Goal: Register for event/course

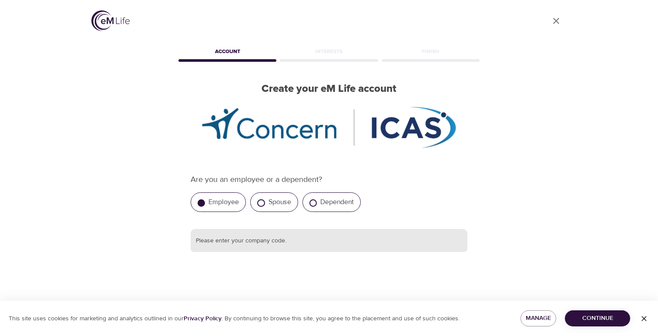
click at [340, 251] on input "text" at bounding box center [329, 240] width 277 height 23
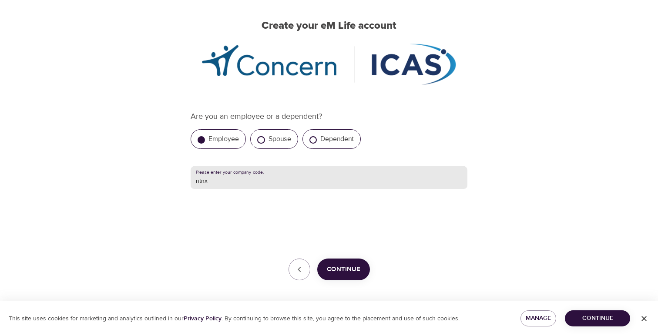
scroll to position [66, 0]
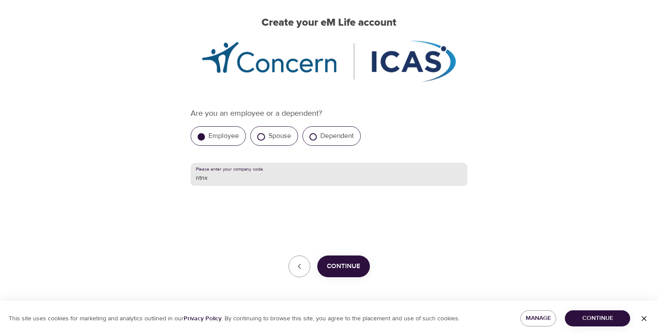
click at [364, 264] on button "Continue" at bounding box center [343, 266] width 53 height 22
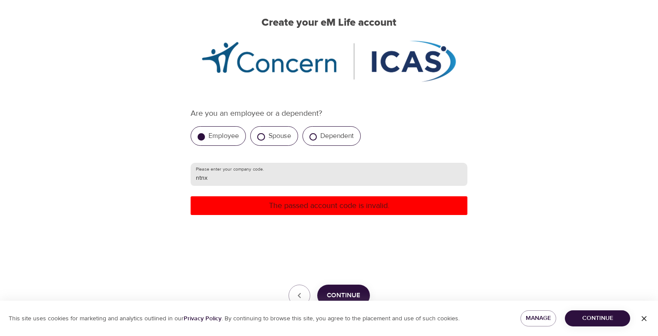
click at [281, 167] on input "ntnx" at bounding box center [329, 174] width 277 height 23
click at [285, 177] on input "ntnx" at bounding box center [329, 174] width 277 height 23
type input "nutanix"
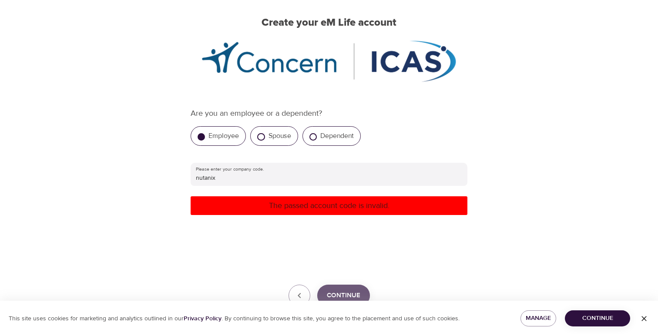
click at [347, 289] on button "Continue" at bounding box center [343, 296] width 53 height 22
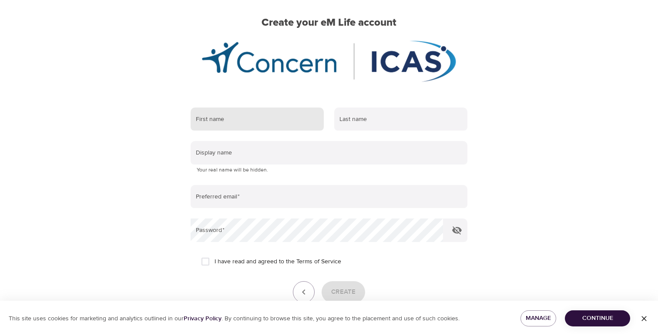
click at [264, 117] on input "text" at bounding box center [257, 118] width 133 height 23
type input "DIVYADHARSHINI"
type input "[PERSON_NAME]"
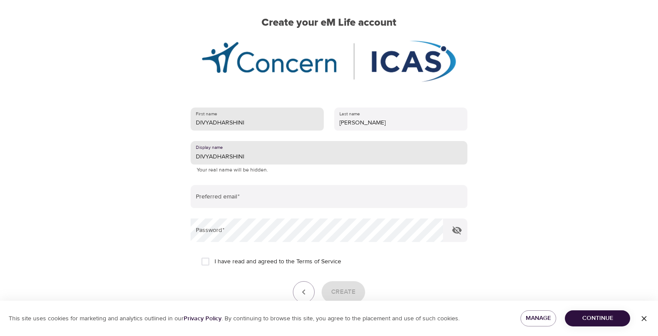
type input "DIVYADHARSHINI"
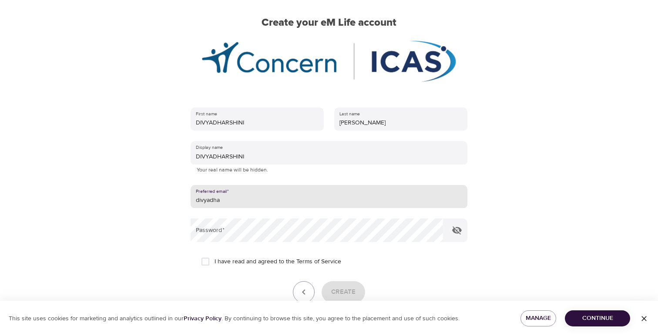
type input "[EMAIL_ADDRESS][DOMAIN_NAME]"
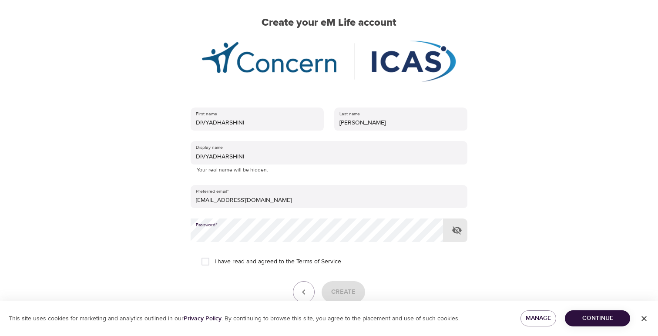
click at [208, 263] on input "I have read and agreed to the Terms of Service" at bounding box center [205, 261] width 18 height 18
checkbox input "true"
click at [343, 287] on span "Create" at bounding box center [343, 291] width 24 height 11
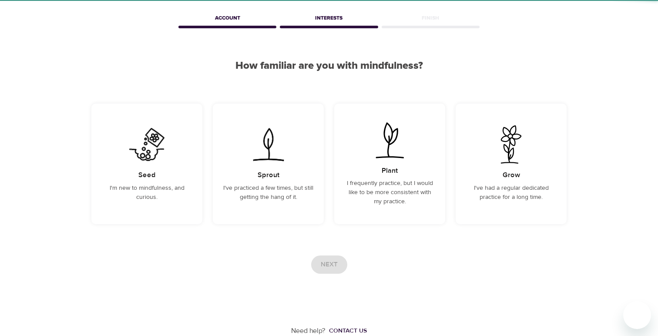
scroll to position [34, 0]
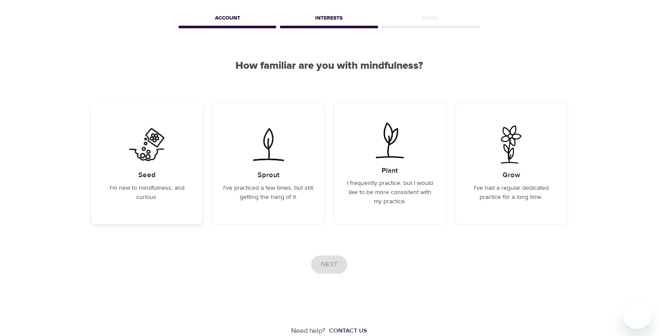
click at [141, 208] on div "Seed I'm new to mindfulness, and curious." at bounding box center [146, 164] width 111 height 121
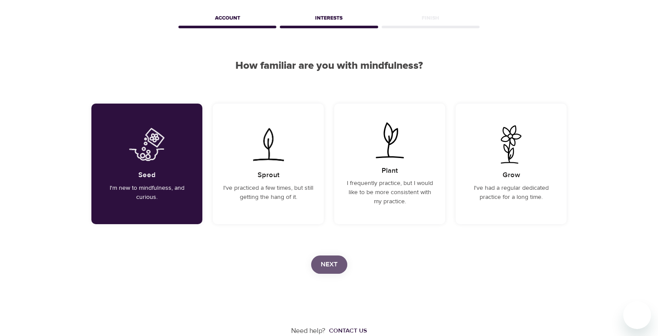
click at [328, 259] on span "Next" at bounding box center [329, 264] width 17 height 11
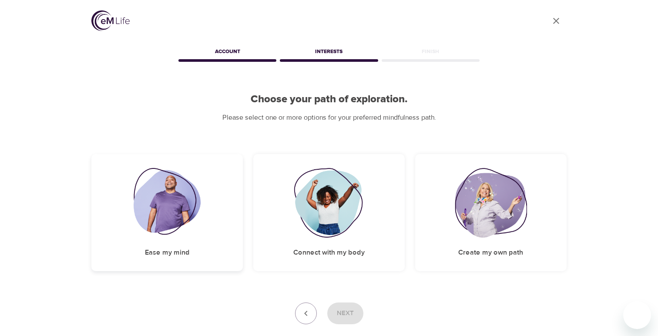
click at [221, 241] on div "Ease my mind" at bounding box center [166, 212] width 151 height 117
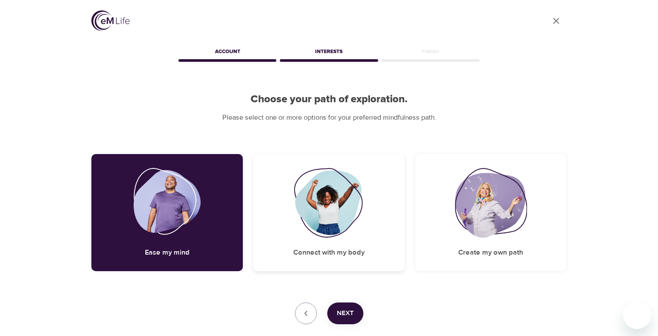
click at [357, 233] on img at bounding box center [329, 203] width 70 height 70
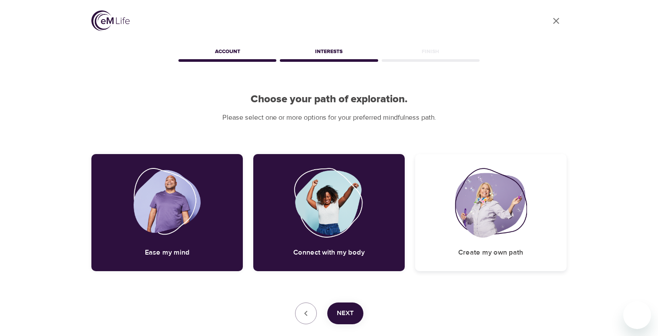
click at [490, 250] on h5 "Create my own path" at bounding box center [490, 252] width 65 height 9
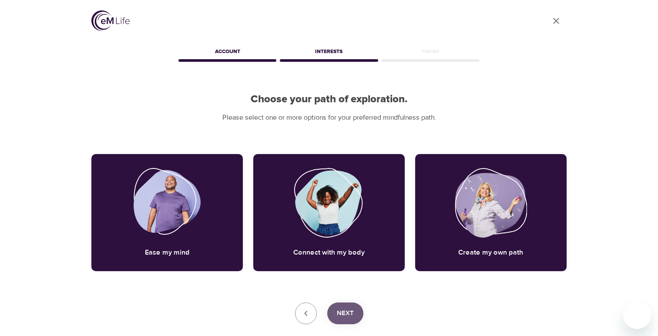
click at [355, 314] on button "Next" at bounding box center [345, 313] width 36 height 22
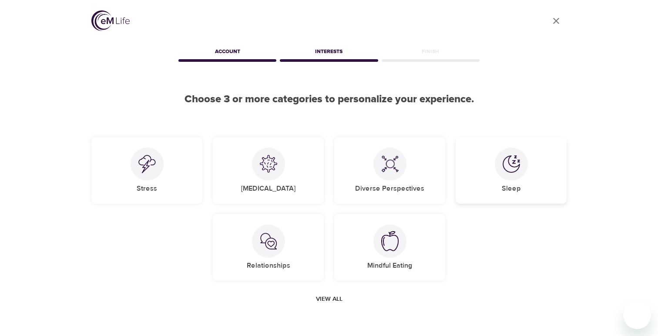
click at [504, 178] on div at bounding box center [511, 164] width 33 height 33
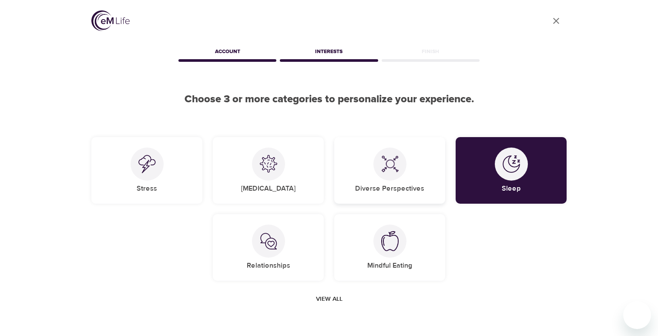
click at [396, 188] on h5 "Diverse Perspectives" at bounding box center [389, 188] width 69 height 9
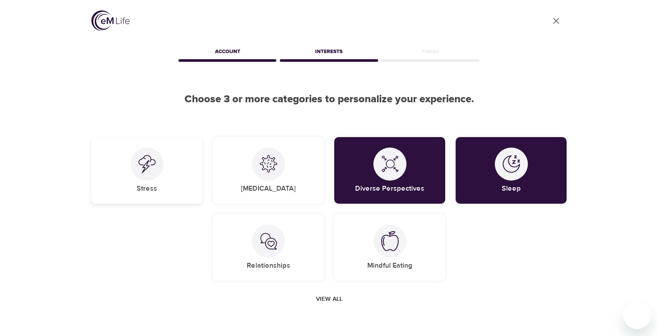
click at [118, 169] on div "Stress" at bounding box center [146, 170] width 111 height 67
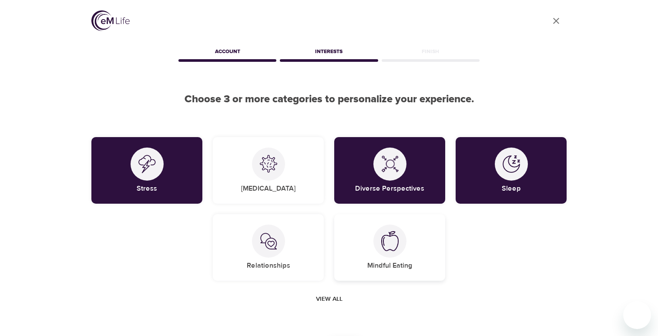
click at [375, 258] on div "Mindful Eating" at bounding box center [389, 247] width 111 height 67
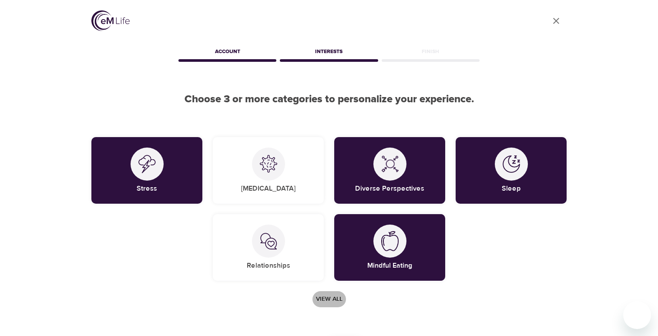
click at [333, 299] on span "View all" at bounding box center [329, 299] width 27 height 11
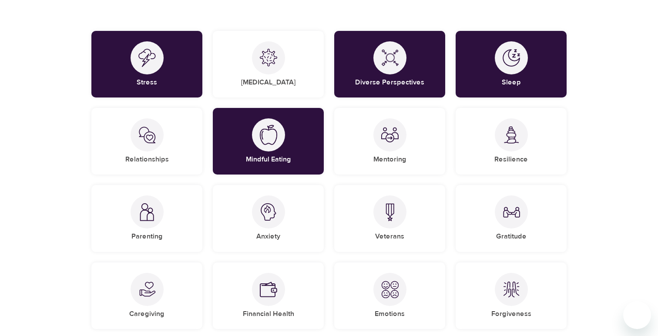
scroll to position [105, 0]
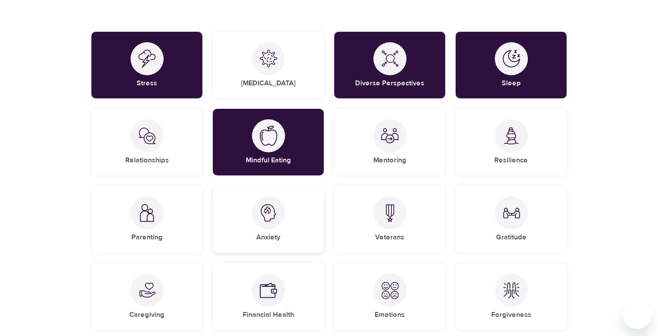
click at [293, 230] on div "Anxiety" at bounding box center [268, 219] width 111 height 67
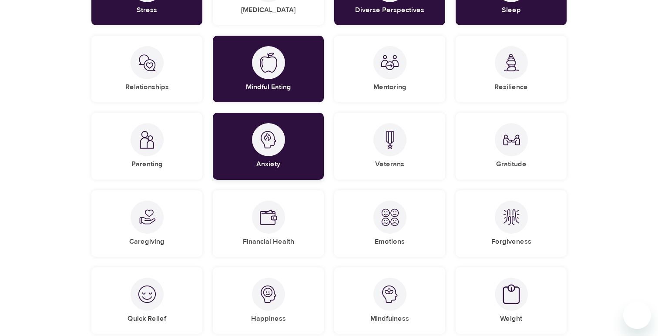
scroll to position [179, 0]
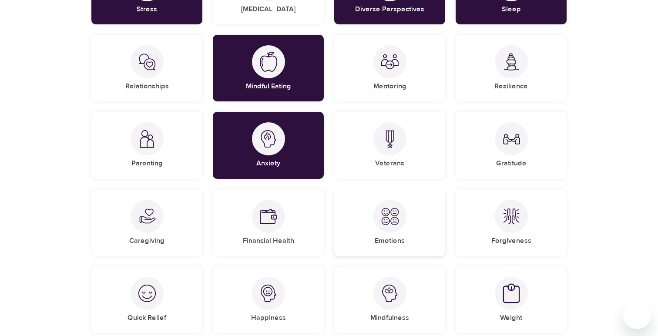
click at [402, 207] on div at bounding box center [389, 216] width 33 height 33
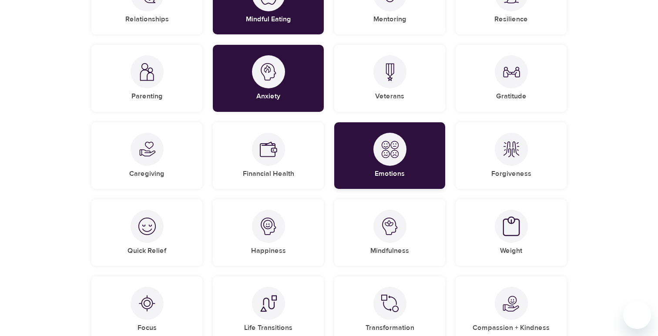
scroll to position [247, 0]
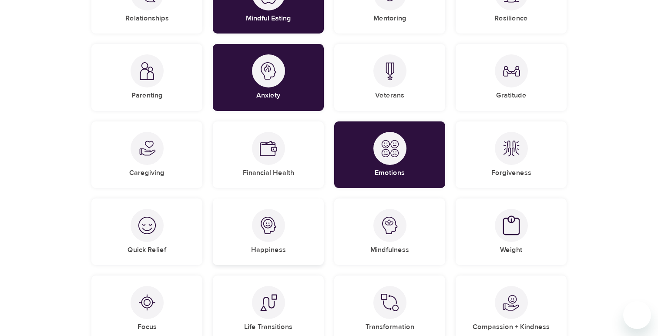
click at [265, 232] on img at bounding box center [268, 225] width 17 height 17
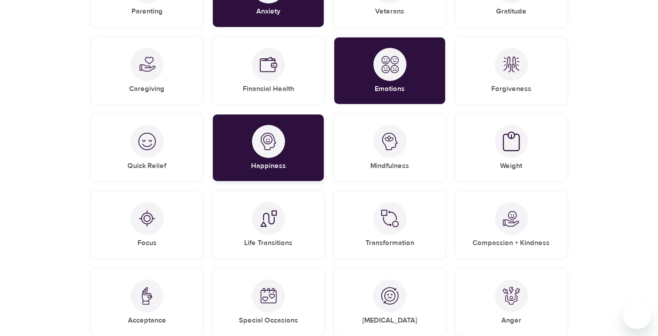
scroll to position [337, 0]
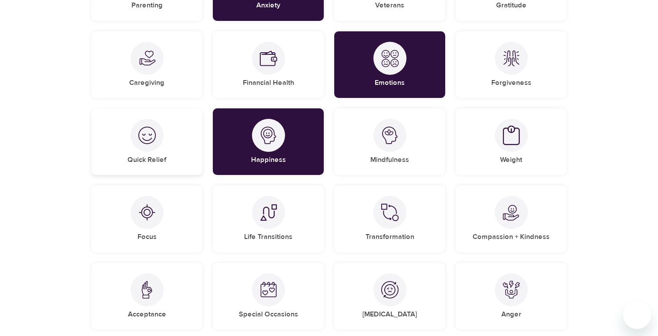
click at [148, 139] on img at bounding box center [146, 135] width 17 height 17
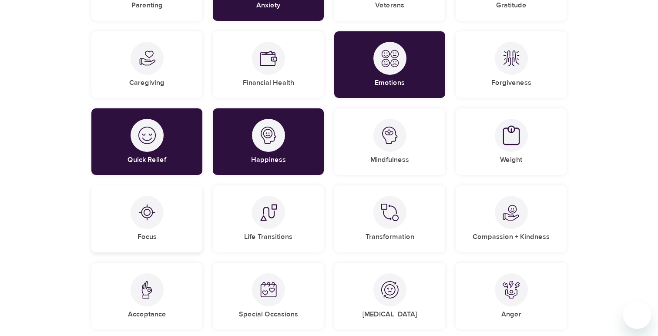
click at [155, 210] on div at bounding box center [147, 212] width 33 height 33
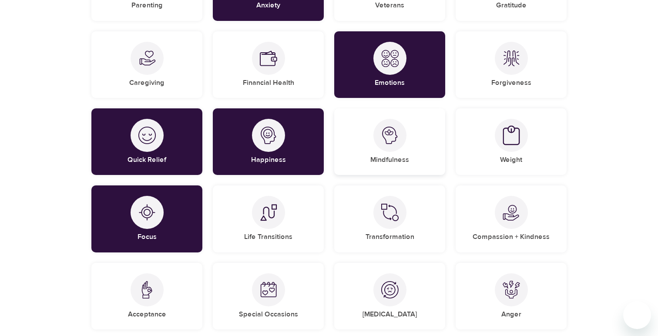
click at [423, 150] on div "Mindfulness" at bounding box center [389, 141] width 111 height 67
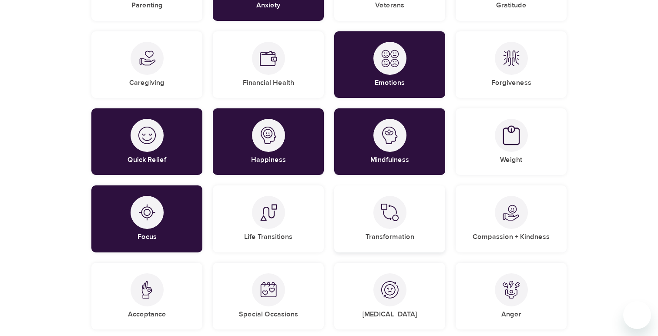
click at [420, 205] on div "Transformation" at bounding box center [389, 218] width 111 height 67
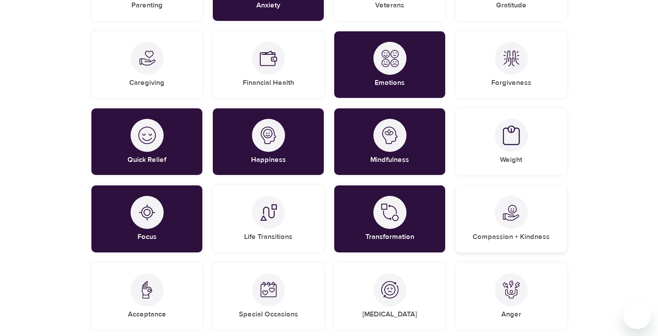
click at [516, 214] on img at bounding box center [511, 212] width 17 height 17
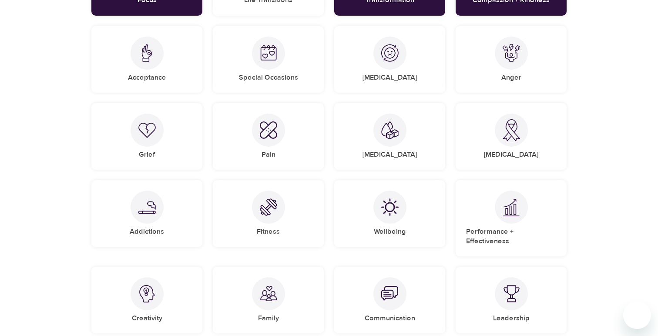
scroll to position [650, 0]
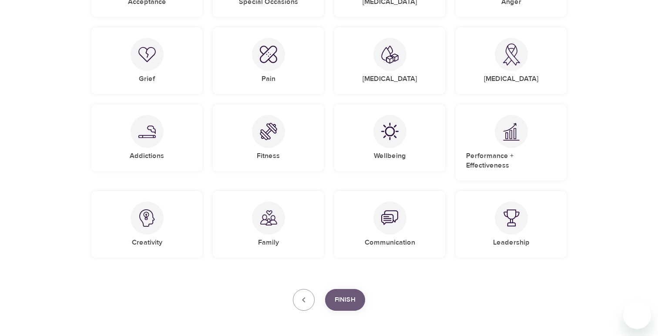
click at [349, 294] on span "Finish" at bounding box center [345, 299] width 21 height 11
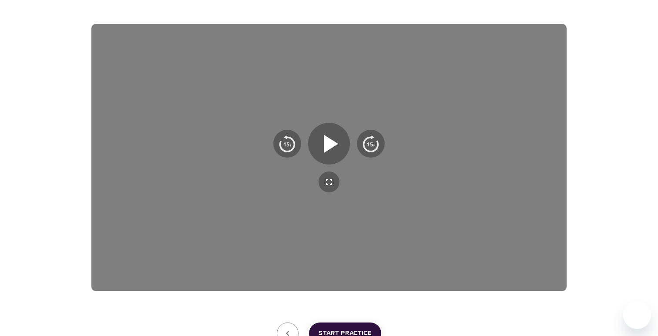
scroll to position [200, 0]
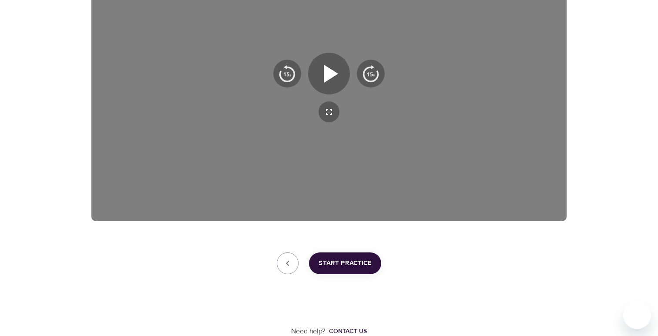
click at [351, 265] on span "Start Practice" at bounding box center [345, 263] width 53 height 11
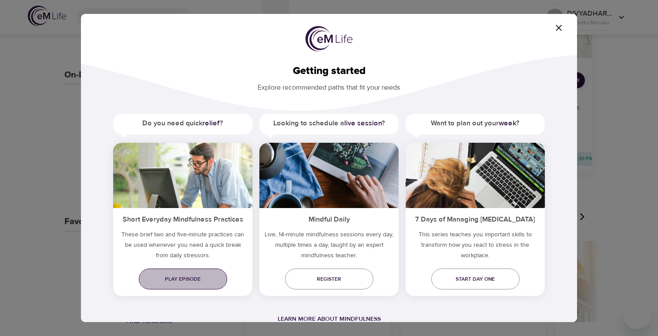
click at [189, 284] on link "Play episode" at bounding box center [183, 278] width 88 height 21
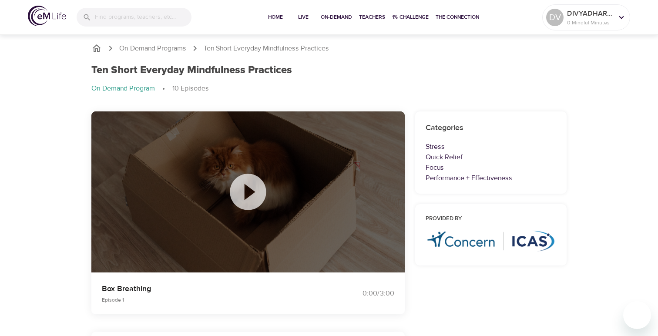
scroll to position [41, 0]
